Goal: Information Seeking & Learning: Learn about a topic

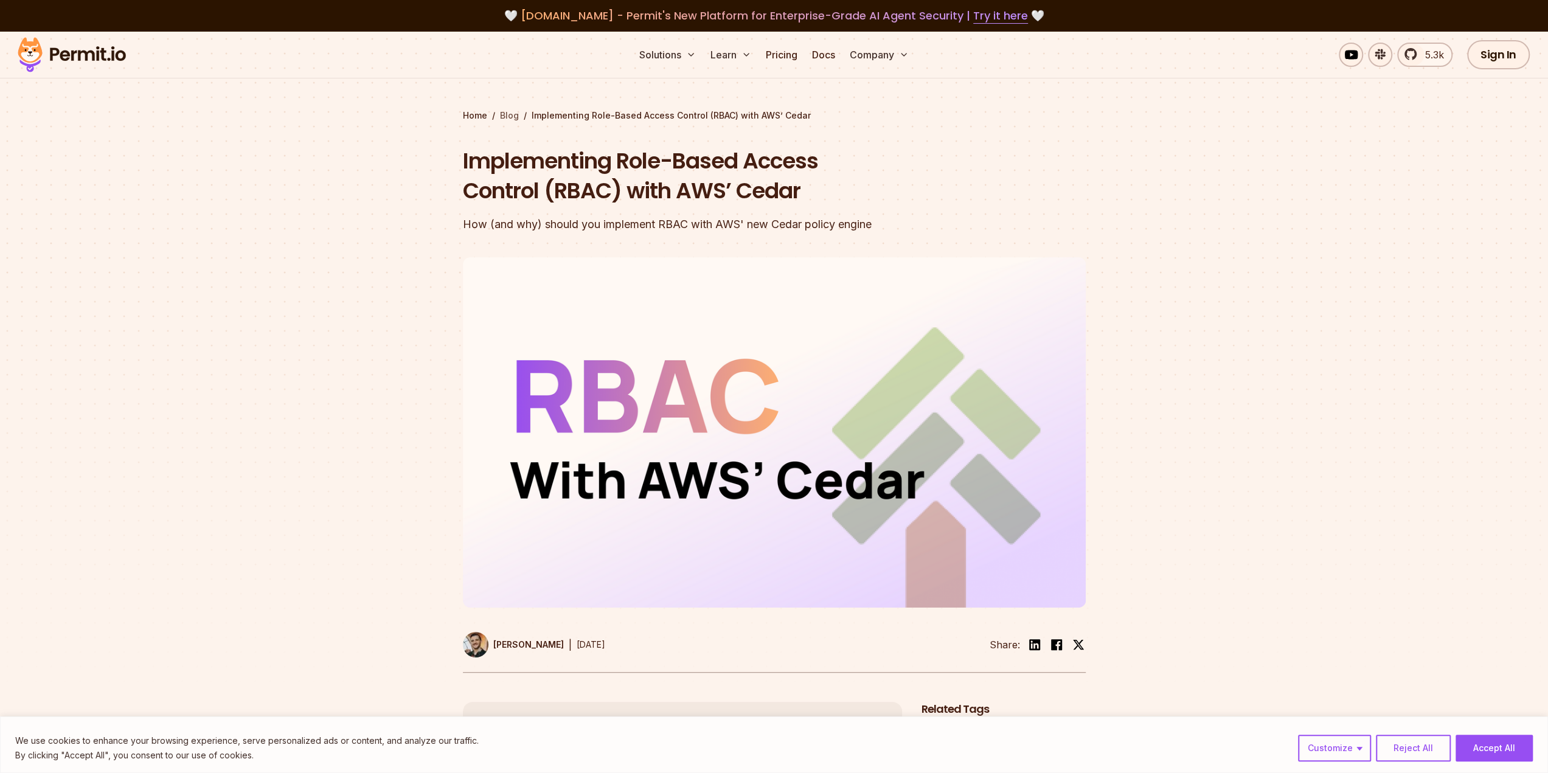
click at [501, 116] on link "Blog" at bounding box center [509, 115] width 19 height 12
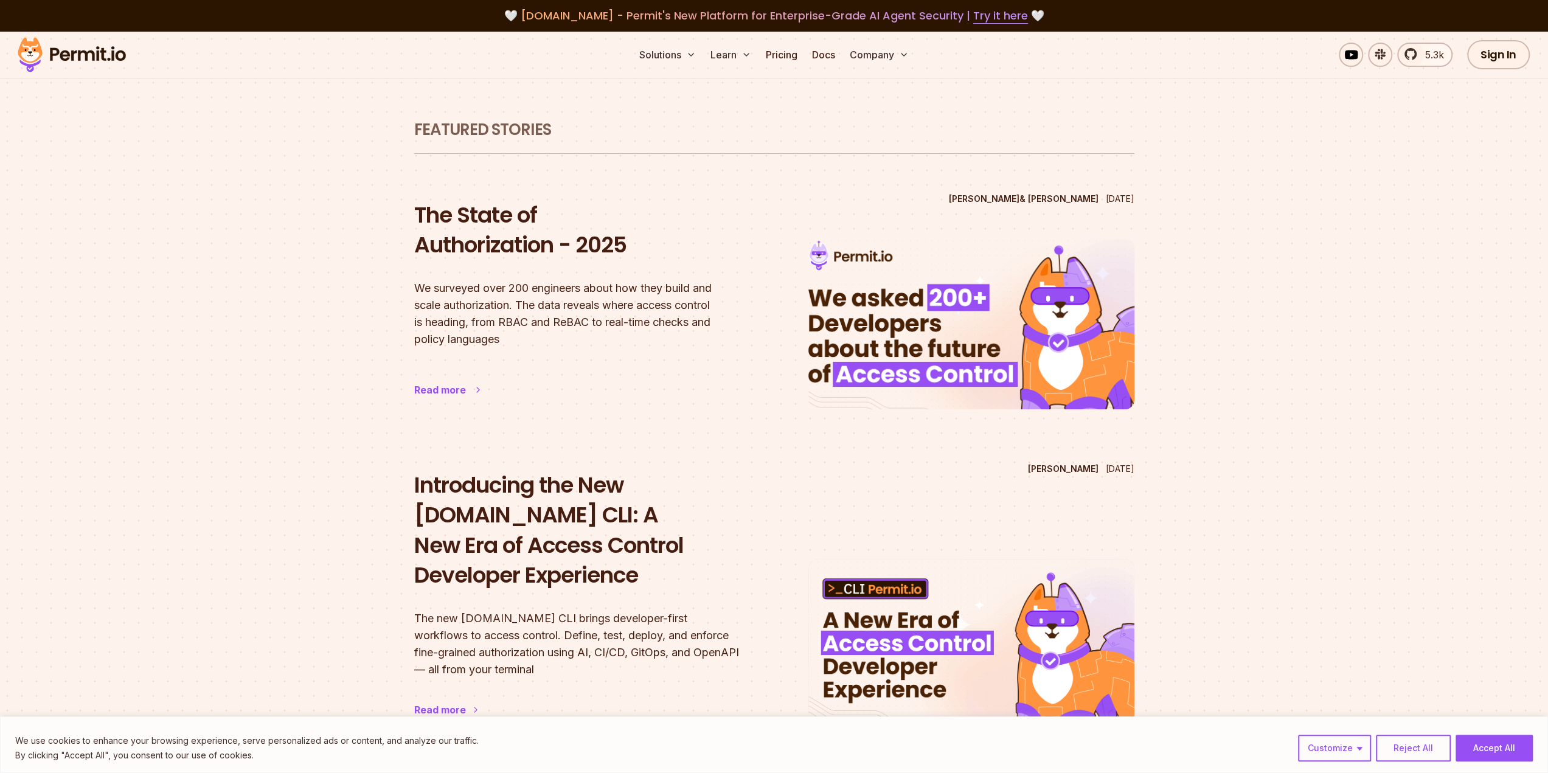
click at [428, 391] on div "Read more" at bounding box center [440, 390] width 52 height 15
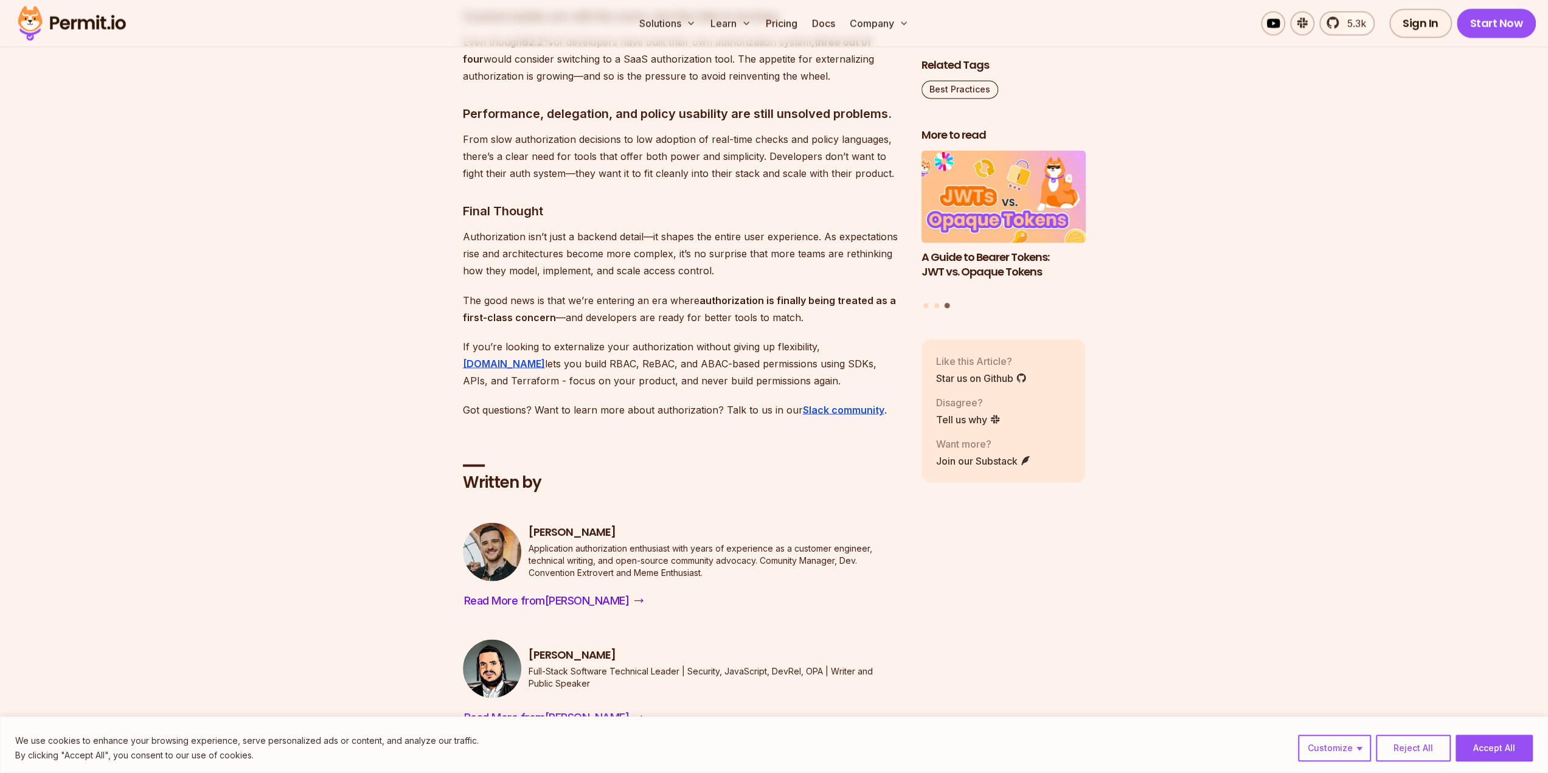
scroll to position [6752, 0]
